Goal: Browse casually

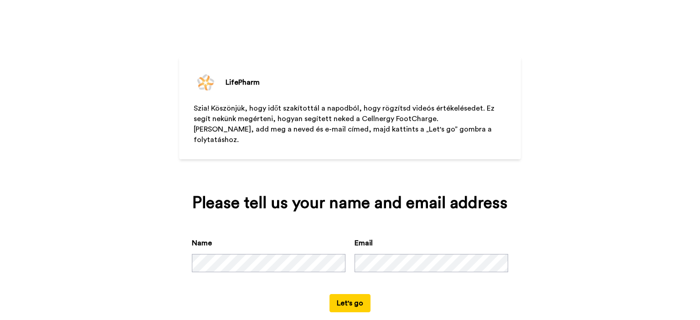
scroll to position [0, 0]
